Goal: Check status

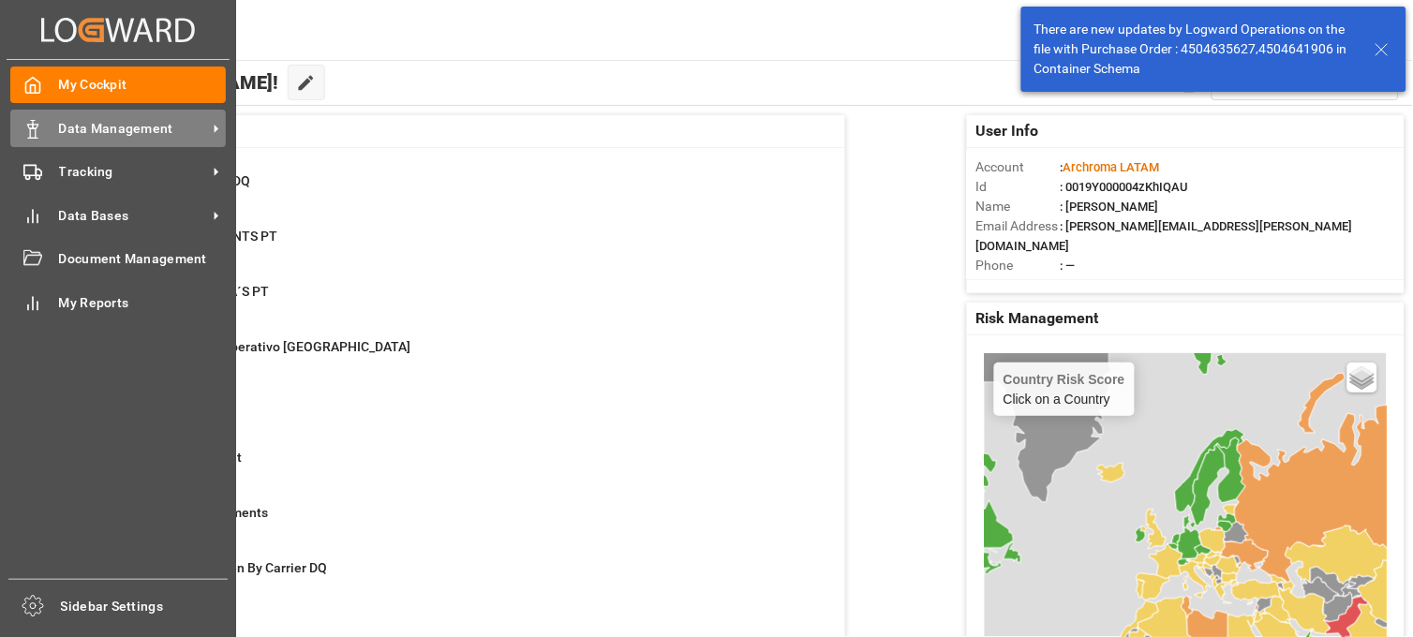
click at [39, 136] on icon at bounding box center [32, 129] width 19 height 19
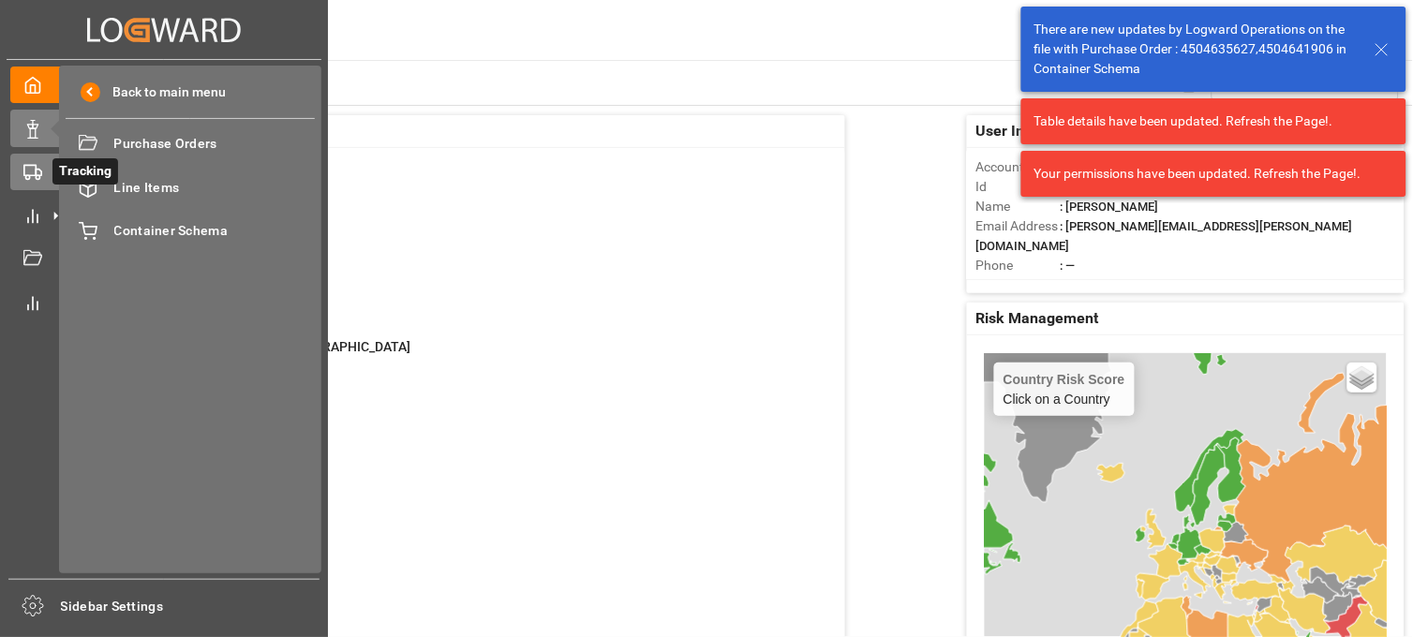
click at [26, 183] on div "Tracking Tracking" at bounding box center [163, 172] width 307 height 37
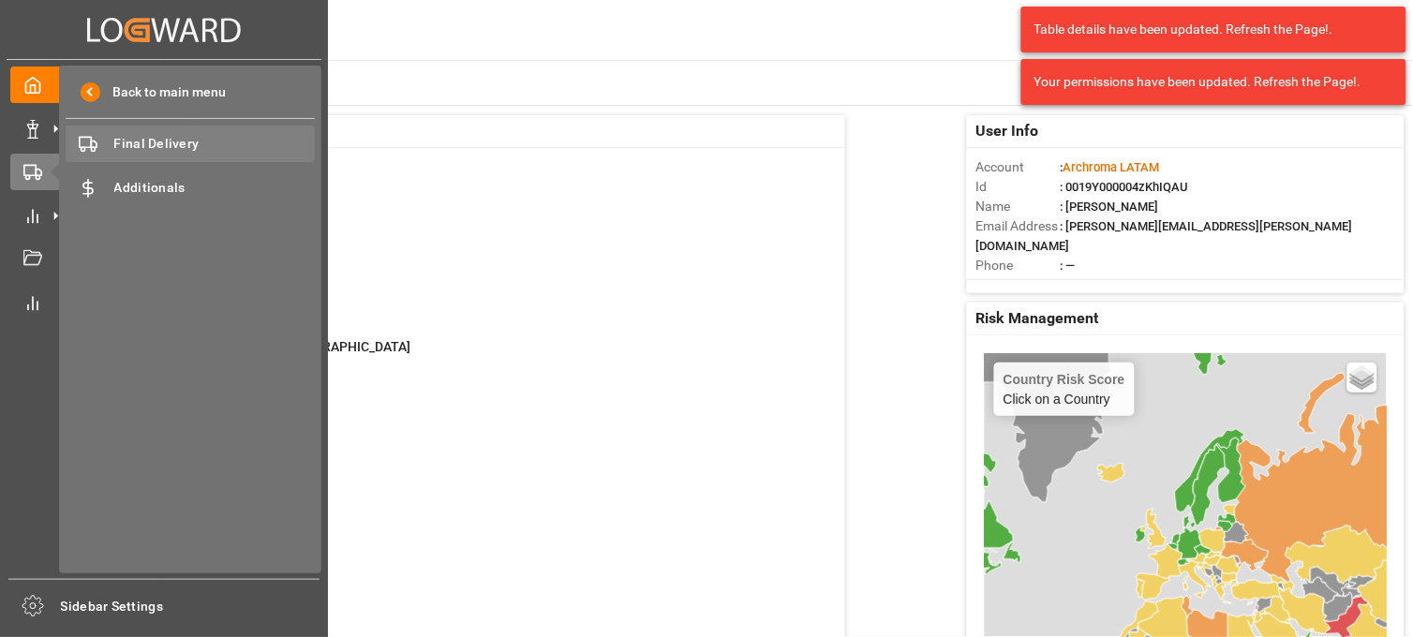
click at [162, 141] on span "Final Delivery" at bounding box center [214, 144] width 201 height 20
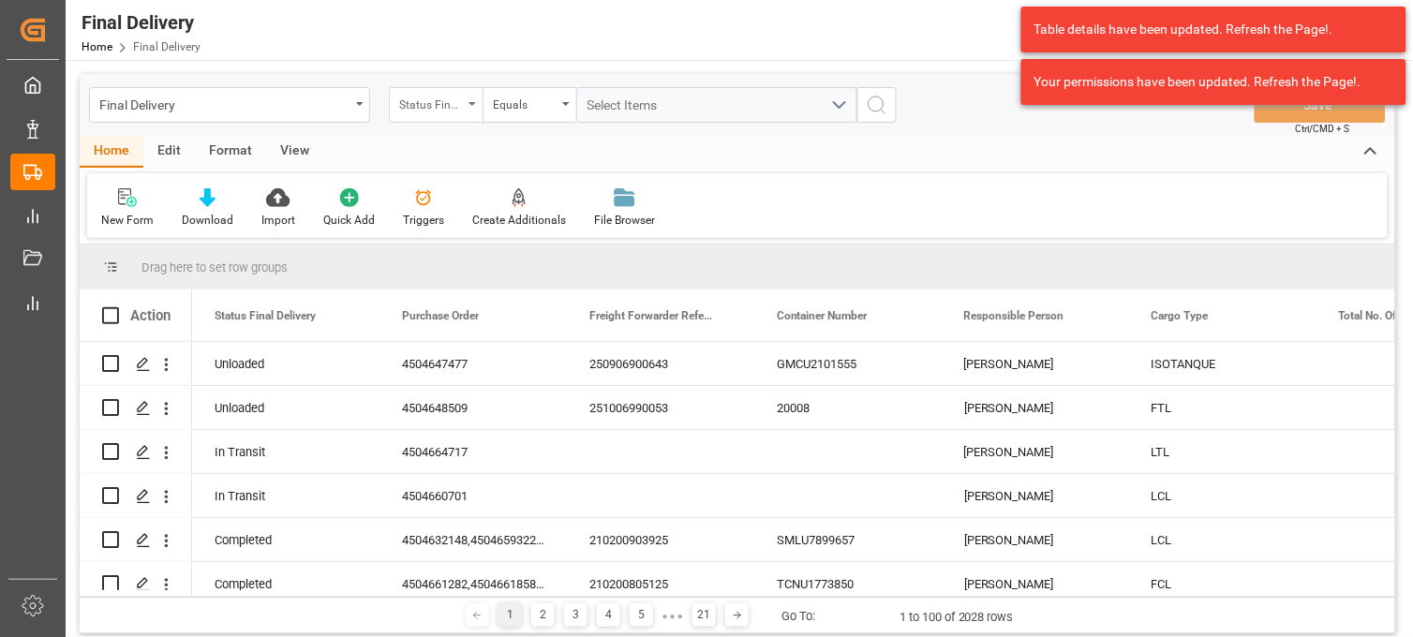
click at [470, 107] on div "Status Final Delivery" at bounding box center [436, 105] width 94 height 36
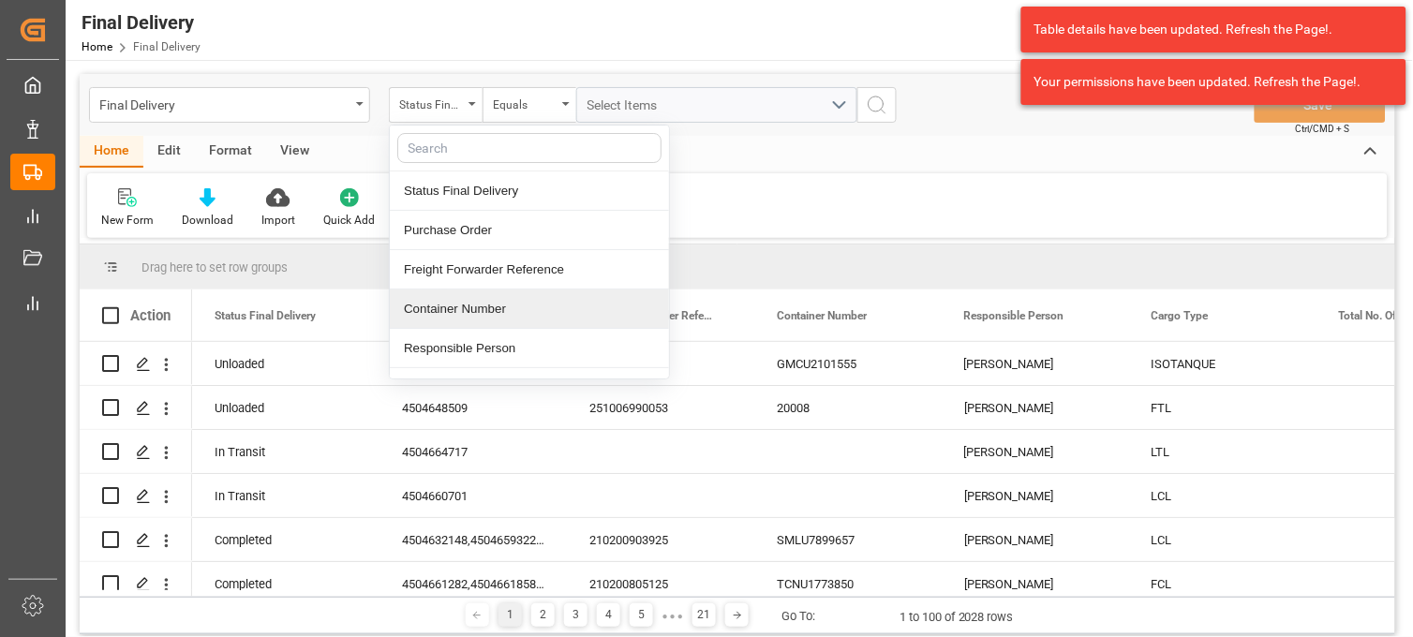
click at [527, 291] on div "Container Number" at bounding box center [529, 309] width 279 height 39
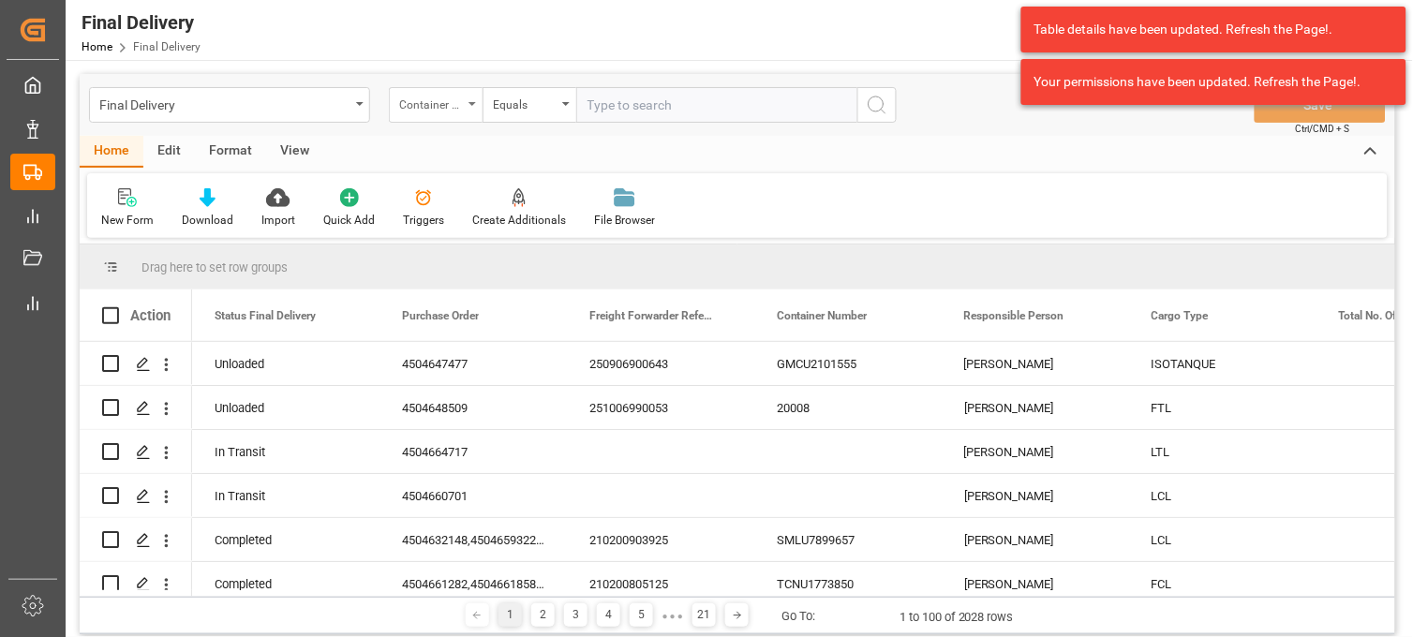
click at [444, 104] on div "Container Number" at bounding box center [431, 103] width 64 height 22
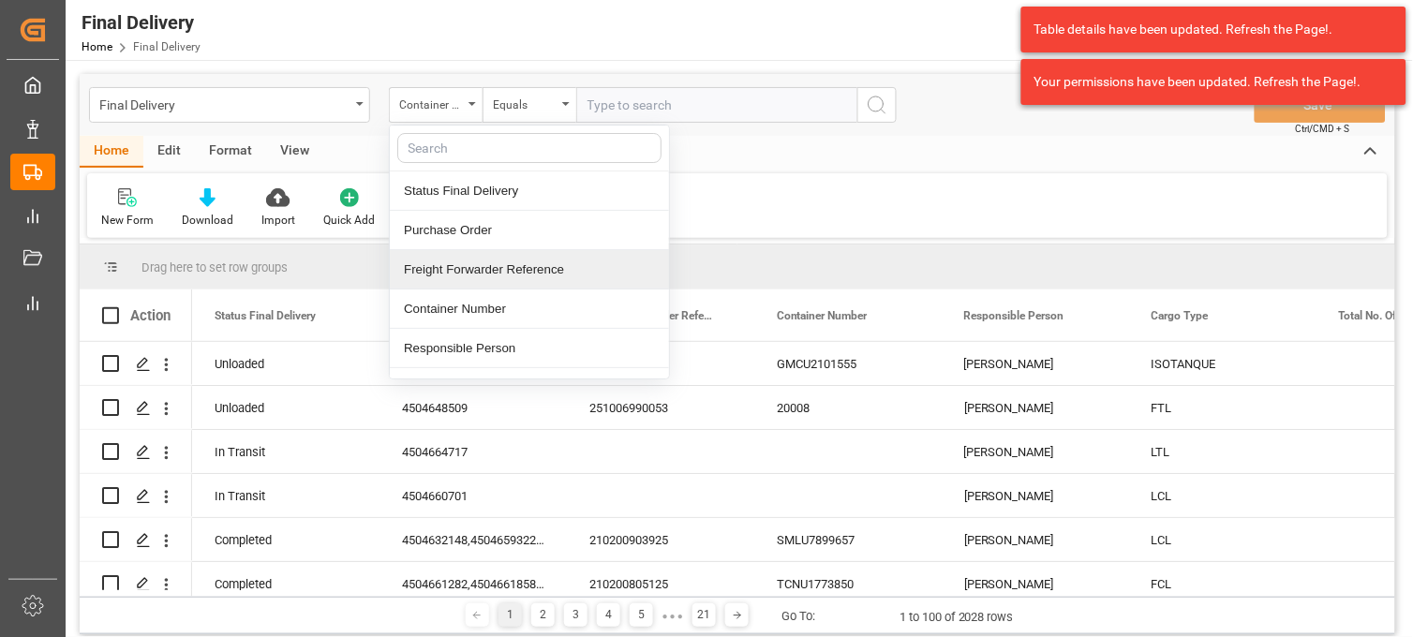
click at [491, 268] on div "Freight Forwarder Reference" at bounding box center [529, 269] width 279 height 39
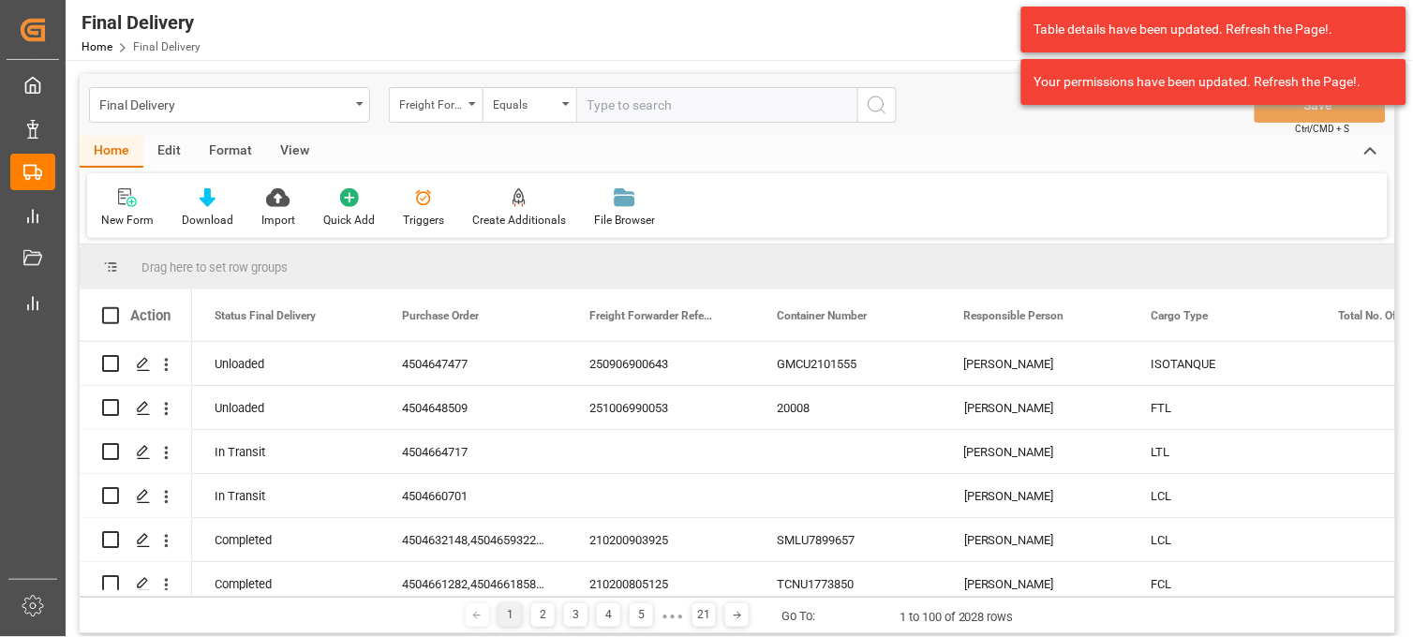
click at [637, 101] on input "text" at bounding box center [716, 105] width 281 height 36
paste input "250906900589"
type input "250906900589"
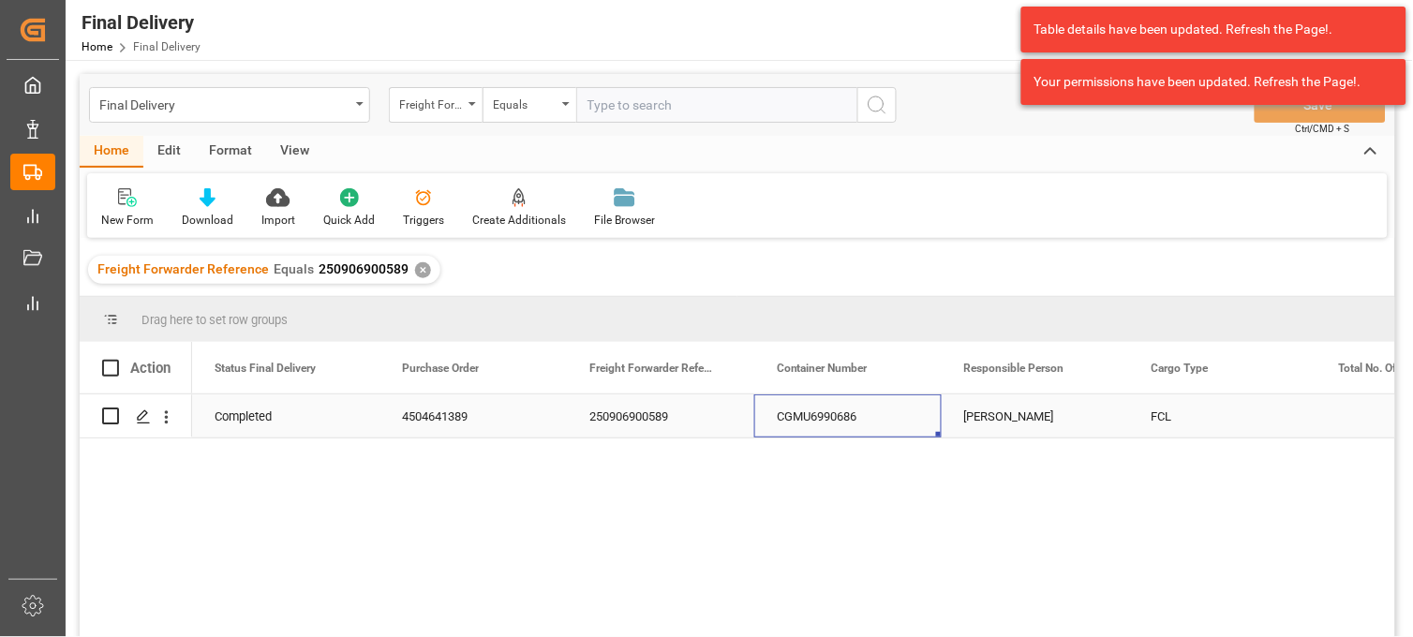
click at [783, 414] on div "CGMU6990686" at bounding box center [847, 415] width 187 height 43
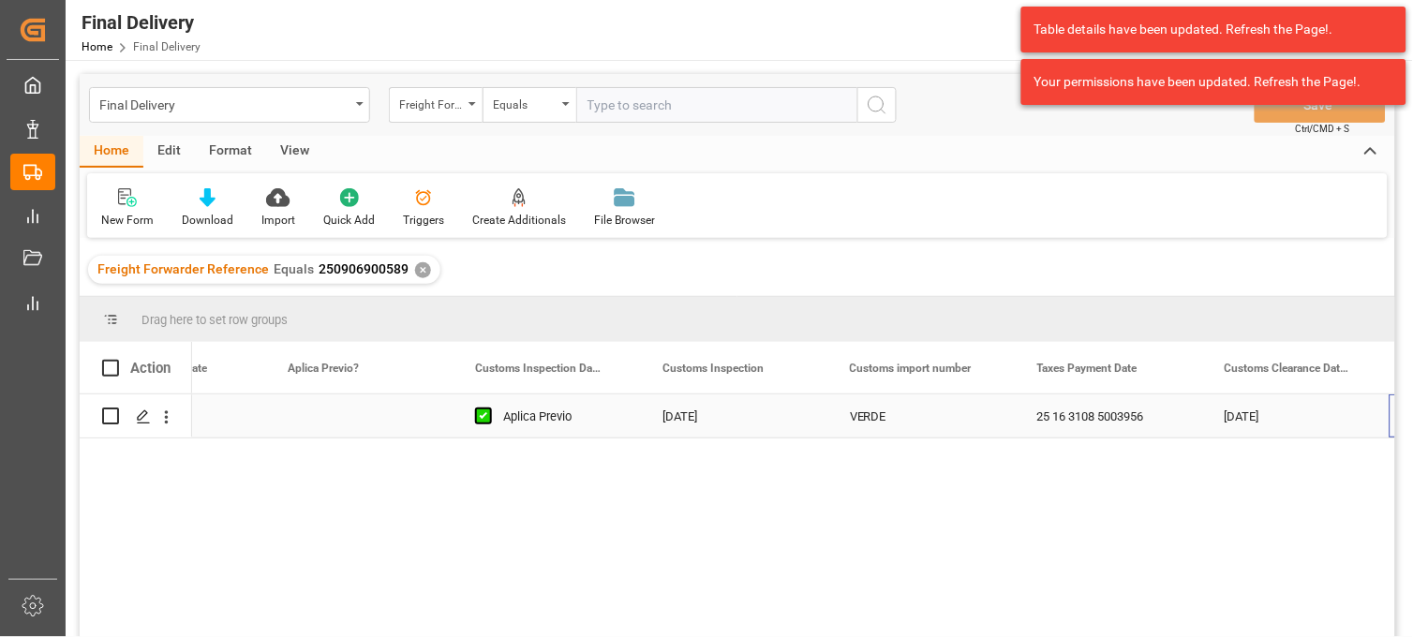
scroll to position [0, 1801]
